Goal: Find specific page/section: Find specific page/section

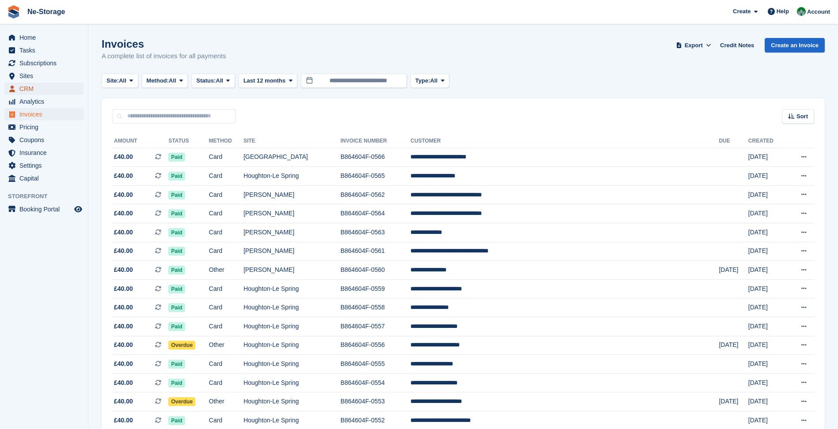
click at [34, 88] on span "CRM" at bounding box center [45, 89] width 53 height 12
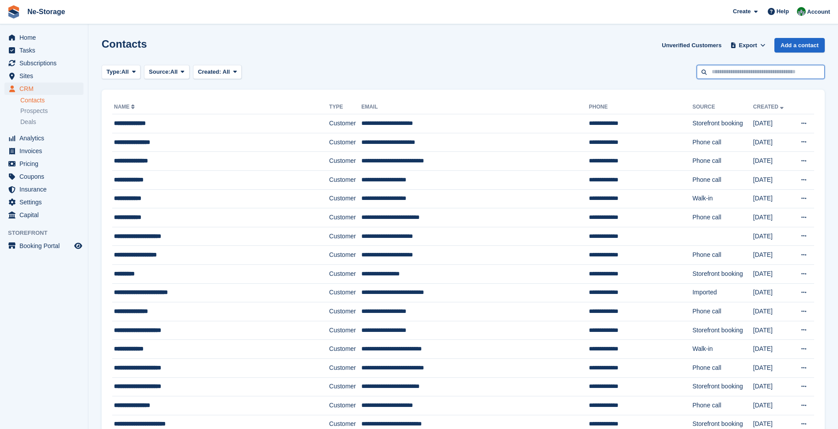
click at [796, 72] on input "text" at bounding box center [760, 72] width 128 height 15
type input "***"
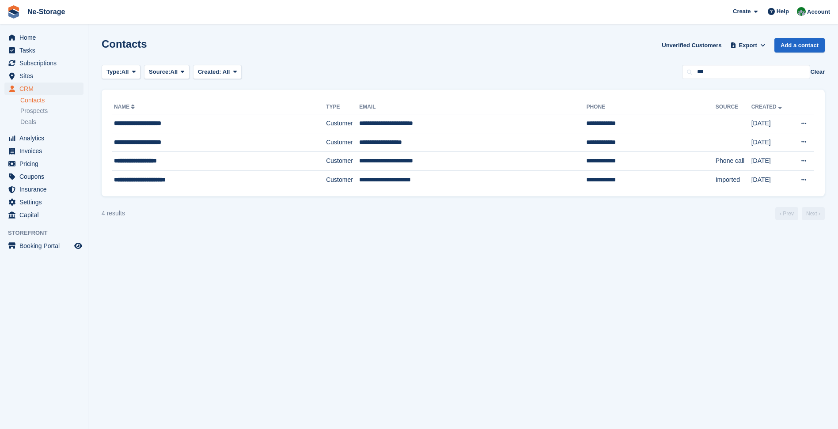
click at [817, 69] on button "Clear" at bounding box center [817, 72] width 15 height 9
